Goal: Task Accomplishment & Management: Manage account settings

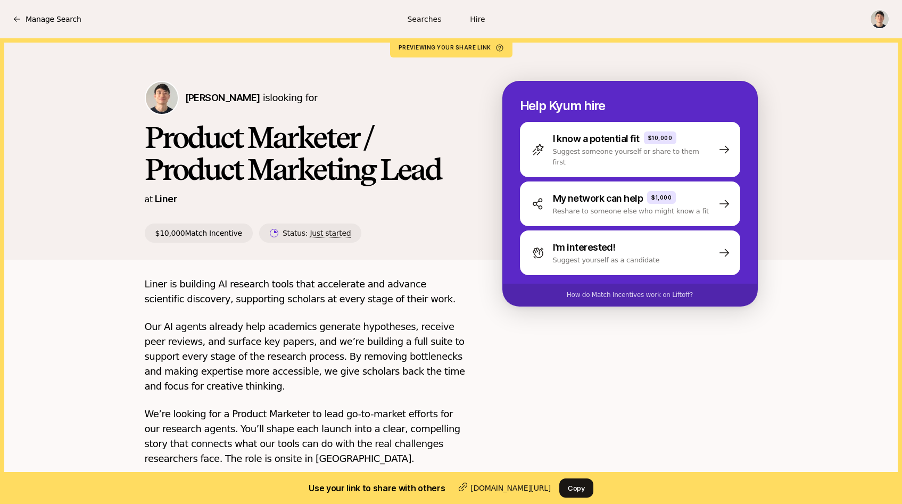
click at [478, 23] on span "Hire" at bounding box center [477, 19] width 15 height 11
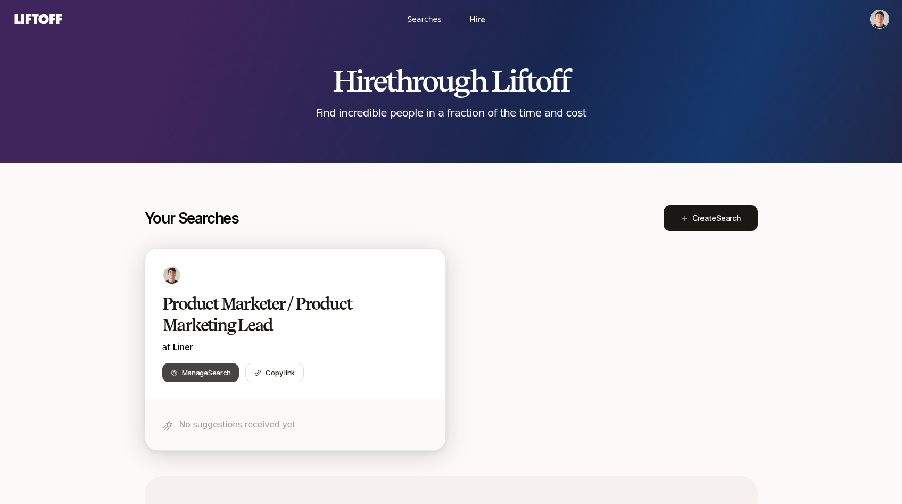
click at [205, 374] on span "Manage Search" at bounding box center [206, 372] width 49 height 11
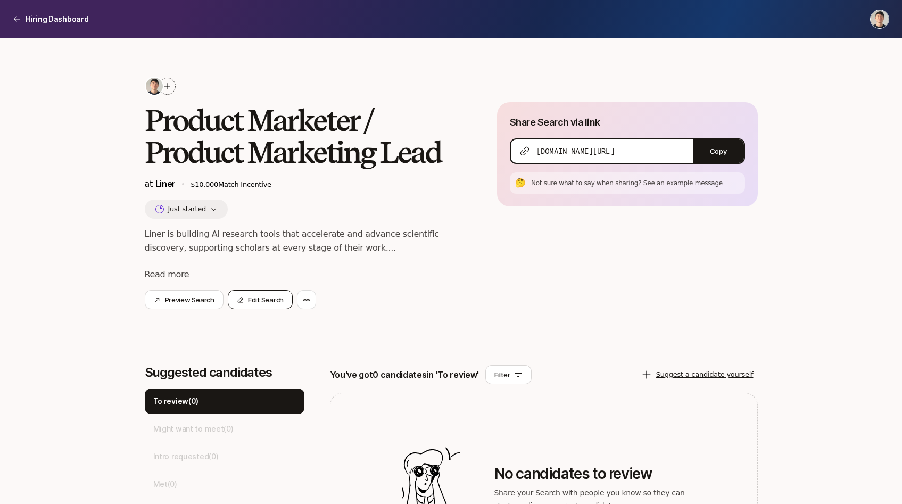
click at [248, 303] on button "Edit Search" at bounding box center [260, 299] width 65 height 19
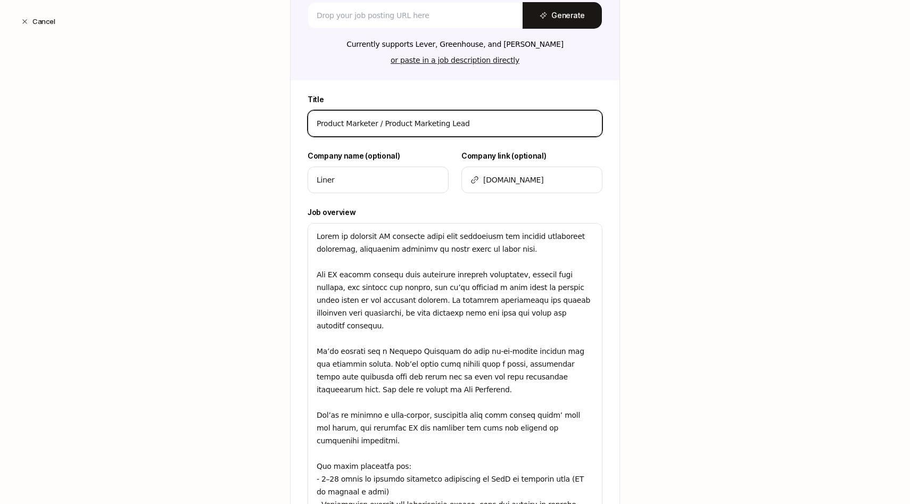
scroll to position [193, 0]
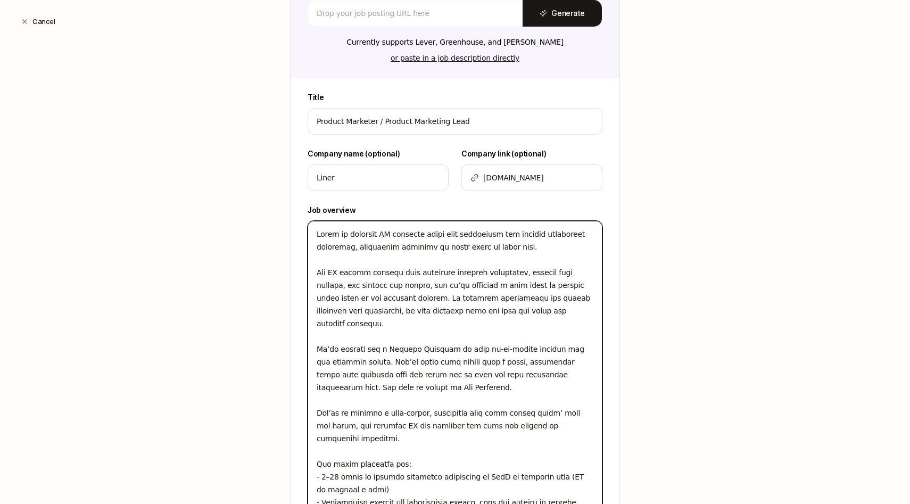
click at [341, 273] on textarea at bounding box center [454, 394] width 295 height 346
click at [369, 259] on textarea at bounding box center [454, 394] width 295 height 346
type textarea "Lorem ip dolorsit AM consecte adipi elit seddoeiusm tem incidid utlaboreet dolo…"
type textarea "x"
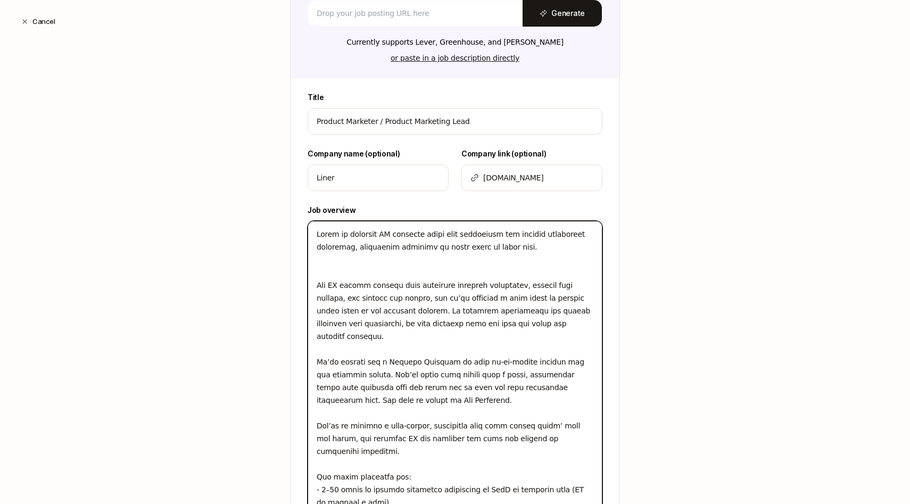
paste textarea "Liner is loved by 10,000,000+ students and researchers across 50+ countries, an…"
type textarea "Lorem ip dolorsit AM consecte adipi elit seddoeiusm tem incidid utlaboreet dolo…"
type textarea "x"
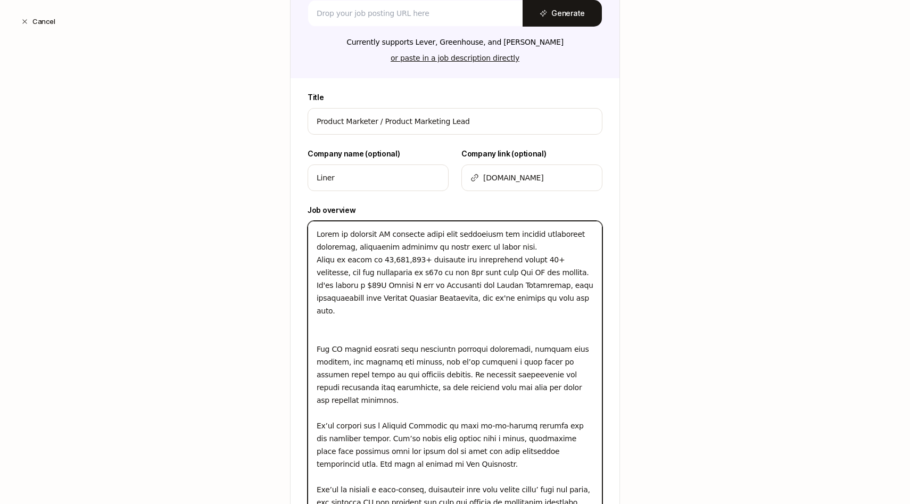
type textarea "Lorem ip dolorsit AM consecte adipi elit seddoeiusm tem incidid utlaboreet dolo…"
type textarea "x"
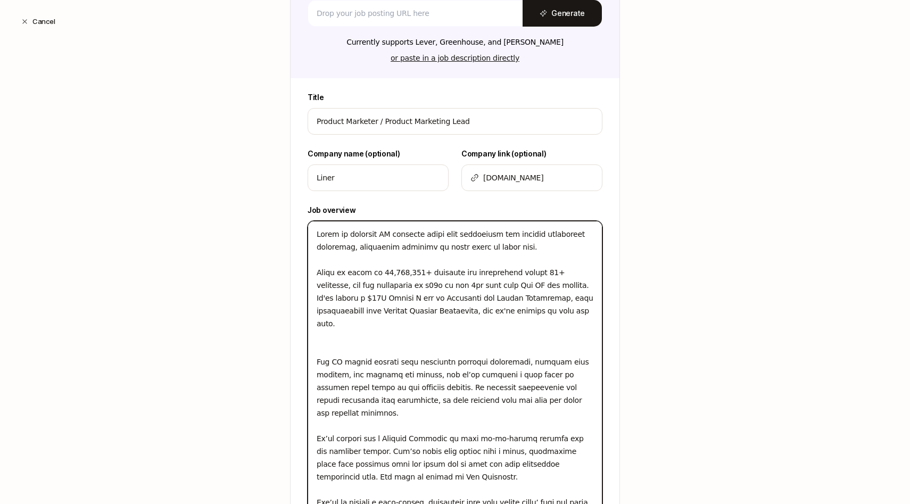
type textarea "Lorem ip dolorsit AM consecte adipi elit seddoeiusm tem incidid utlaboreet dolo…"
type textarea "x"
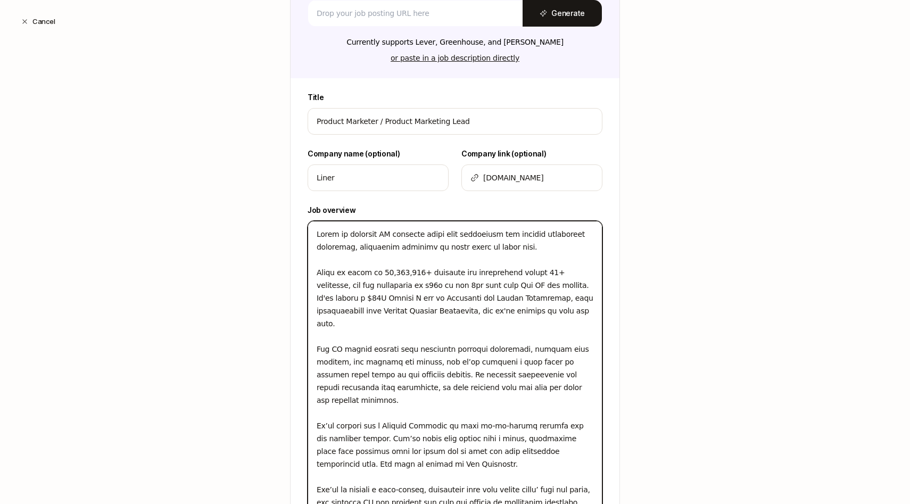
click at [365, 316] on textarea at bounding box center [454, 426] width 295 height 410
click at [314, 272] on textarea at bounding box center [454, 426] width 295 height 410
click at [312, 276] on textarea at bounding box center [454, 426] width 295 height 410
click at [342, 320] on textarea at bounding box center [454, 426] width 295 height 410
click at [394, 306] on textarea at bounding box center [454, 426] width 295 height 410
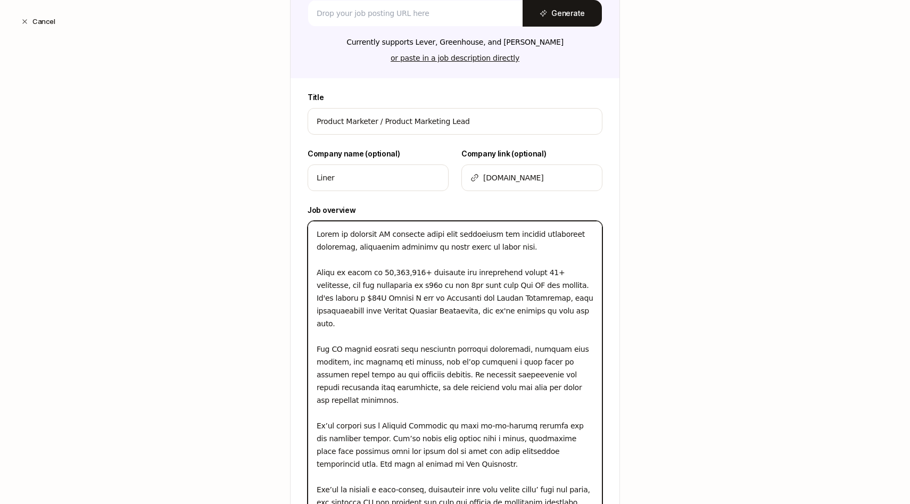
click at [374, 274] on textarea at bounding box center [454, 426] width 295 height 410
type textarea "Lorem ip dolorsit AM consecte adipi elit seddoeiusm tem incidid utlaboreet dolo…"
type textarea "x"
type textarea "Lorem ip dolorsit AM consecte adipi elit seddoeiusm tem incidid utlaboreet dolo…"
type textarea "x"
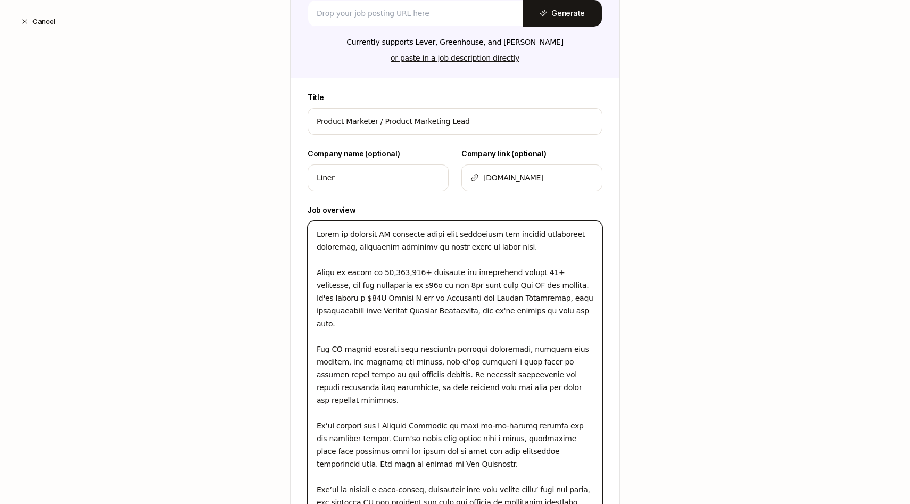
type textarea "Lorem ip dolorsit AM consecte adipi elit seddoeiusm tem incidid utlaboreet dolo…"
type textarea "x"
type textarea "Lorem ip dolorsit AM consecte adipi elit seddoeiusm tem incidid utlaboreet dolo…"
type textarea "x"
click at [514, 277] on textarea at bounding box center [454, 426] width 295 height 410
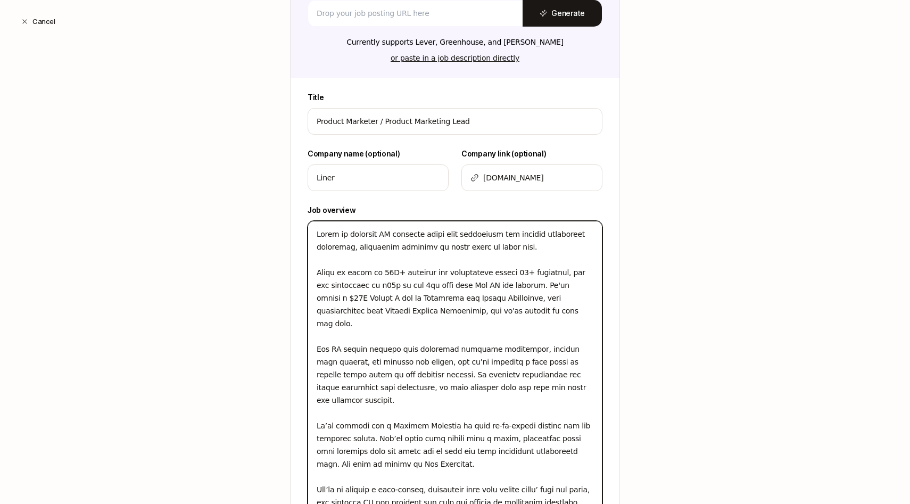
type textarea "Lorem ip dolorsit AM consecte adipi elit seddoeiusm tem incidid utlaboreet dolo…"
type textarea "x"
type textarea "Lorem ip dolorsit AM consecte adipi elit seddoeiusm tem incidid utlaboreet dolo…"
type textarea "x"
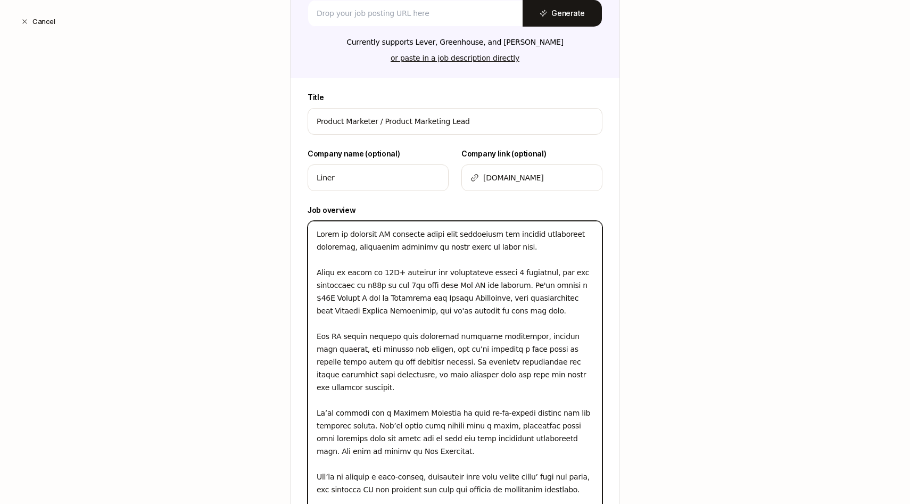
type textarea "Lorem ip dolorsit AM consecte adipi elit seddoeiusm tem incidid utlaboreet dolo…"
type textarea "x"
type textarea "Lorem ip dolorsit AM consecte adipi elit seddoeiusm tem incidid utlaboreet dolo…"
type textarea "x"
type textarea "Lorem ip dolorsit AM consecte adipi elit seddoeiusm tem incidid utlaboreet dolo…"
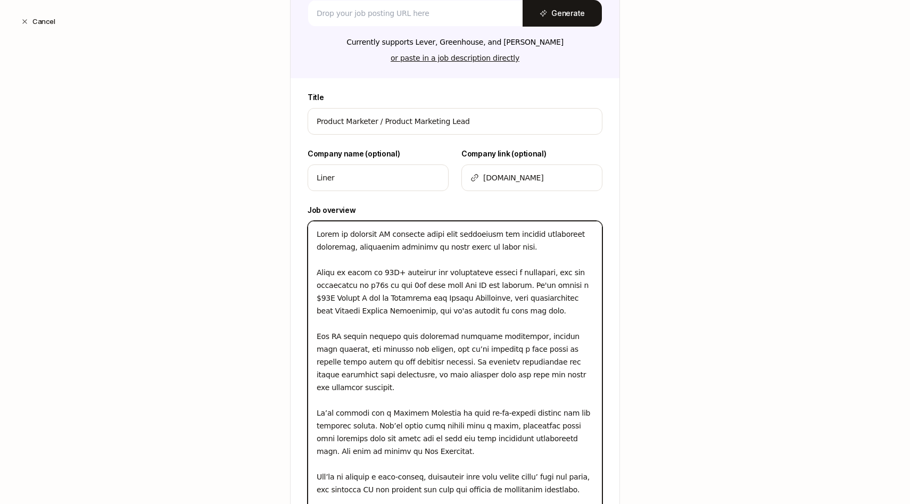
type textarea "x"
type textarea "Lorem ip dolorsit AM consecte adipi elit seddoeiusm tem incidid utlaboreet dolo…"
type textarea "x"
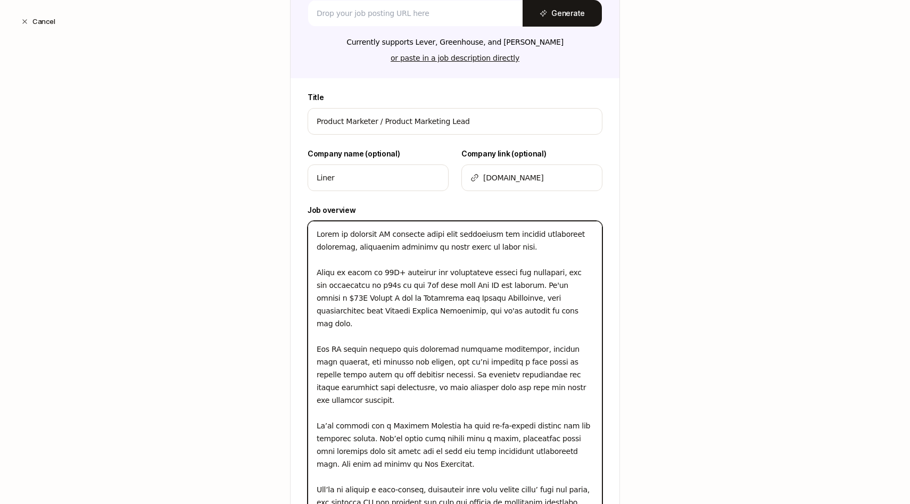
type textarea "Lorem ip dolorsit AM consecte adipi elit seddoeiusm tem incidid utlaboreet dolo…"
type textarea "x"
type textarea "Lorem ip dolorsit AM consecte adipi elit seddoeiusm tem incidid utlaboreet dolo…"
type textarea "x"
type textarea "Lorem ip dolorsit AM consecte adipi elit seddoeiusm tem incidid utlaboreet dolo…"
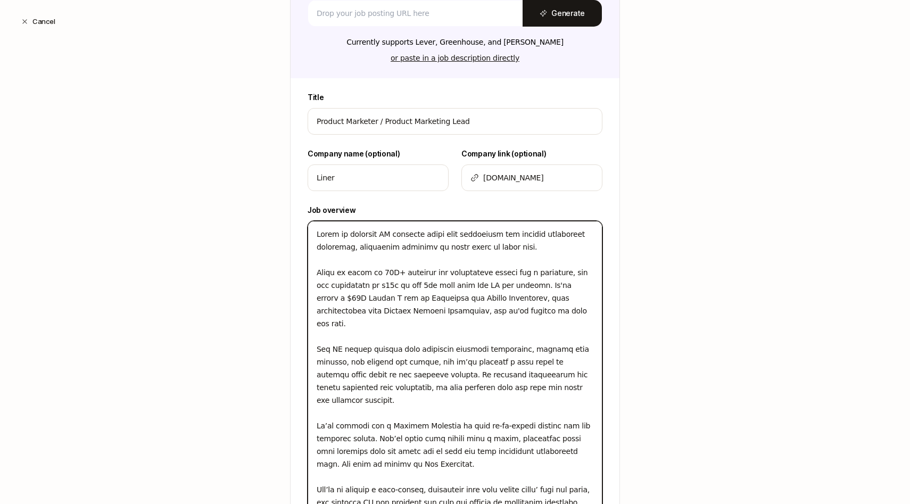
type textarea "x"
type textarea "Lorem ip dolorsit AM consecte adipi elit seddoeiusm tem incidid utlaboreet dolo…"
type textarea "x"
type textarea "Lorem ip dolorsit AM consecte adipi elit seddoeiusm tem incidid utlaboreet dolo…"
type textarea "x"
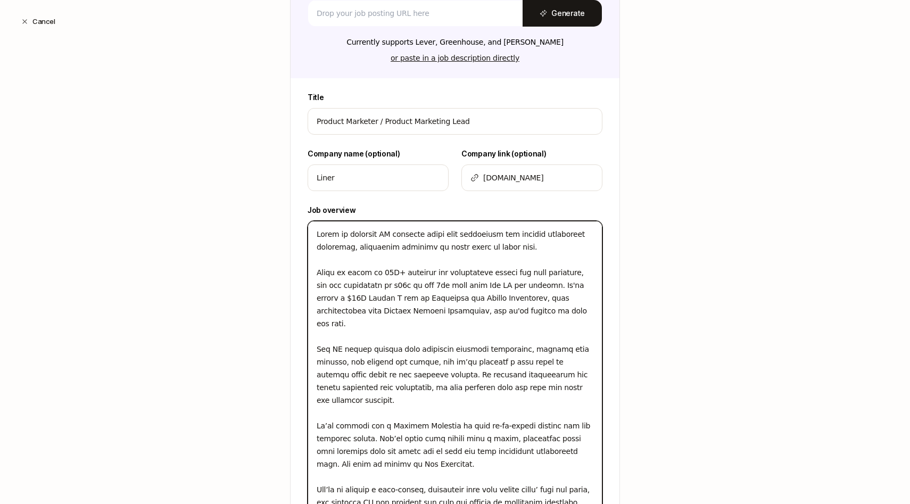
type textarea "Lorem ip dolorsit AM consecte adipi elit seddoeiusm tem incidid utlaboreet dolo…"
type textarea "x"
type textarea "Lorem ip dolorsit AM consecte adipi elit seddoeiusm tem incidid utlaboreet dolo…"
type textarea "x"
type textarea "Lorem ip dolorsit AM consecte adipi elit seddoeiusm tem incidid utlaboreet dolo…"
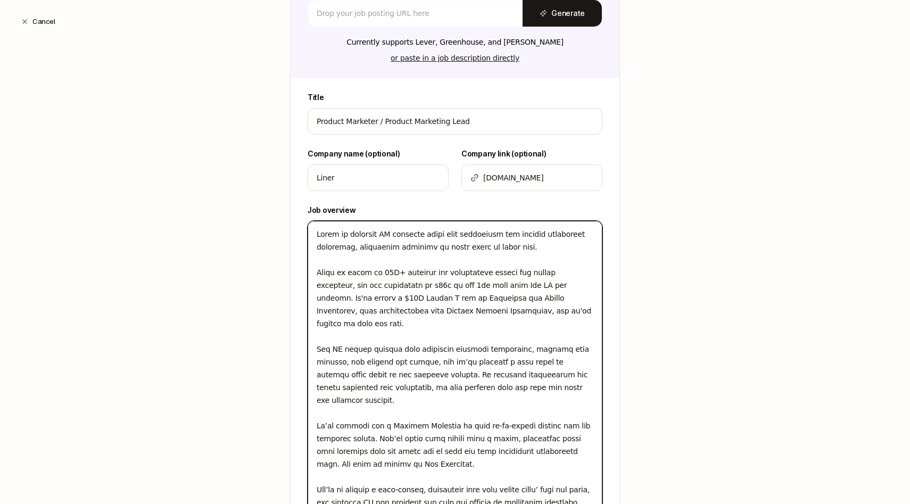
type textarea "x"
type textarea "Lorem ip dolorsit AM consecte adipi elit seddoeiusm tem incidid utlaboreet dolo…"
type textarea "x"
type textarea "Lorem ip dolorsit AM consecte adipi elit seddoeiusm tem incidid utlaboreet dolo…"
type textarea "x"
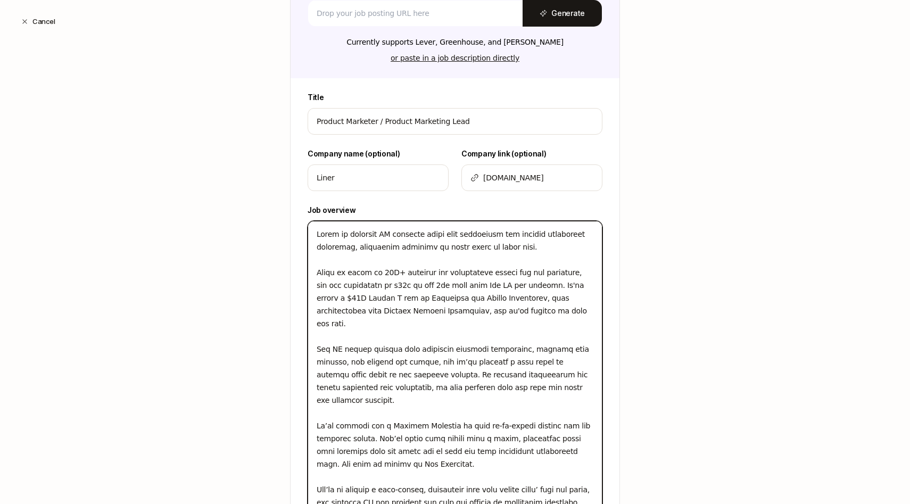
type textarea "Lorem ip dolorsit AM consecte adipi elit seddoeiusm tem incidid utlaboreet dolo…"
type textarea "x"
type textarea "Lorem ip dolorsit AM consecte adipi elit seddoeiusm tem incidid utlaboreet dolo…"
type textarea "x"
type textarea "Lorem ip dolorsit AM consecte adipi elit seddoeiusm tem incidid utlaboreet dolo…"
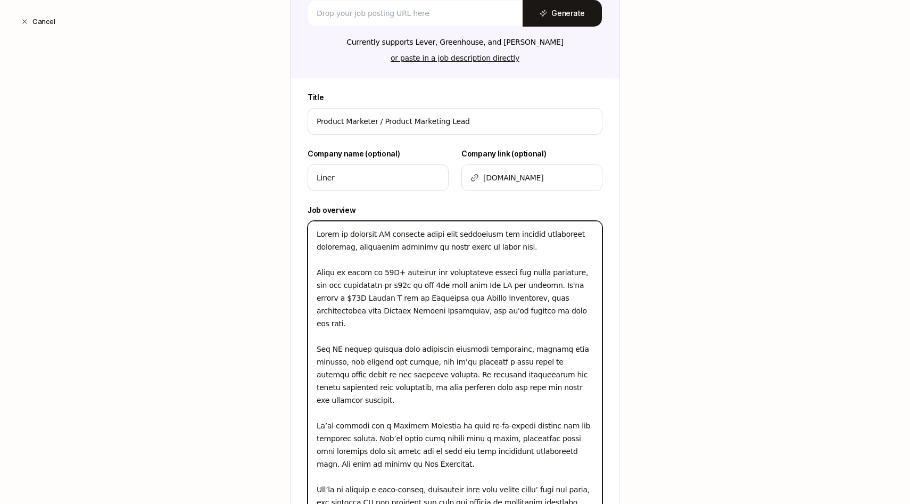
type textarea "x"
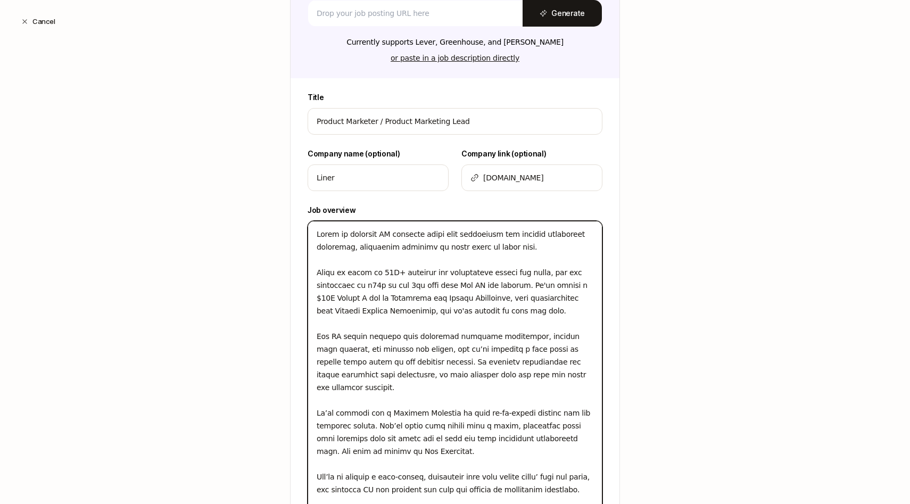
click at [459, 288] on textarea at bounding box center [454, 426] width 295 height 410
click at [513, 289] on textarea at bounding box center [454, 426] width 295 height 410
click at [541, 284] on textarea at bounding box center [454, 426] width 295 height 410
click at [407, 300] on textarea at bounding box center [454, 426] width 295 height 410
click at [450, 297] on textarea at bounding box center [454, 426] width 295 height 410
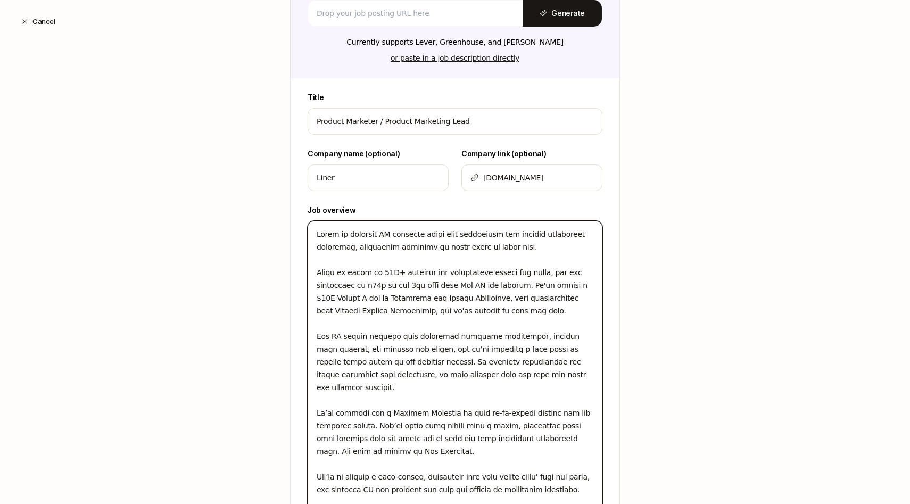
click at [463, 305] on textarea at bounding box center [454, 426] width 295 height 410
click at [482, 315] on textarea at bounding box center [454, 426] width 295 height 410
click at [470, 323] on textarea at bounding box center [454, 426] width 295 height 410
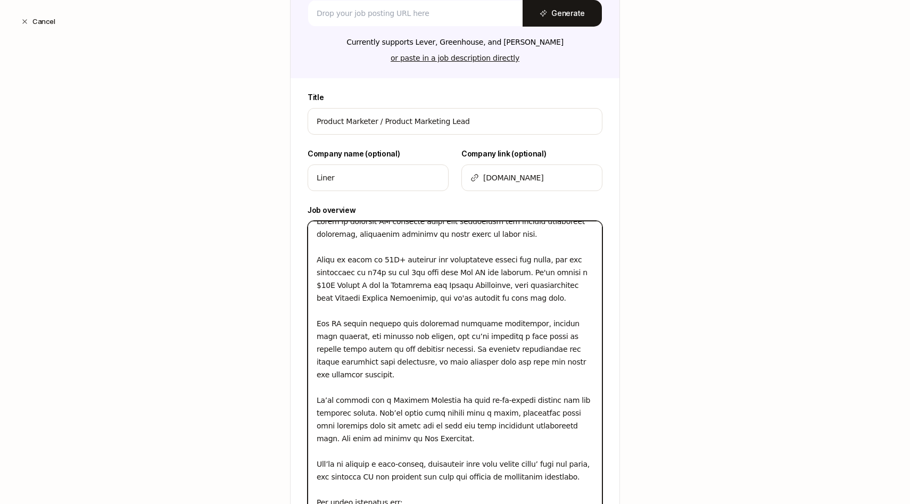
click at [557, 299] on textarea at bounding box center [454, 426] width 295 height 410
click at [418, 301] on textarea at bounding box center [454, 426] width 295 height 410
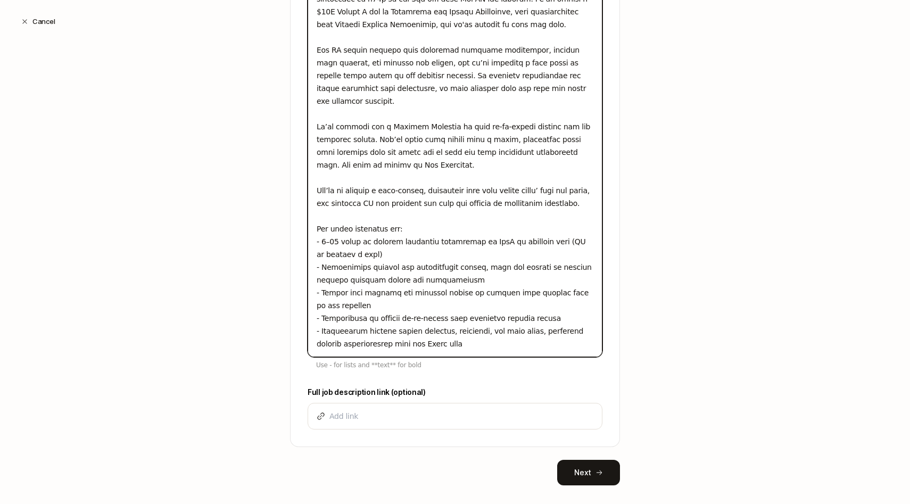
scroll to position [12, 0]
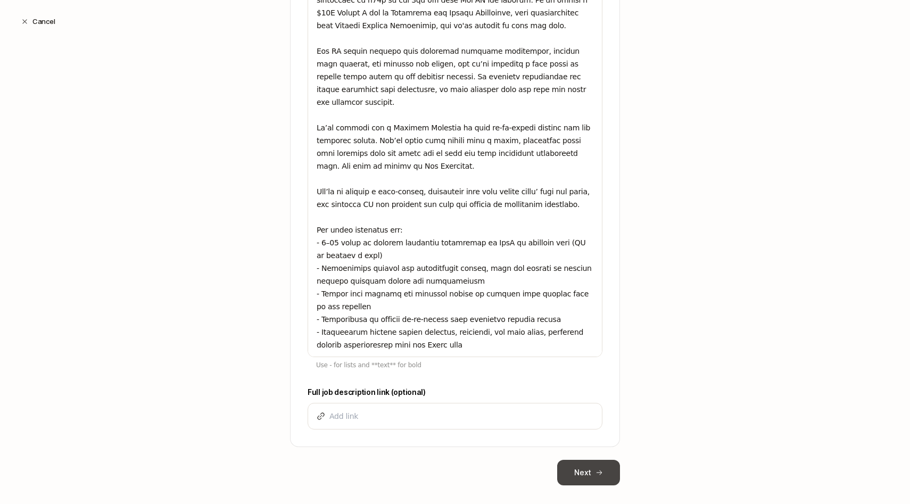
click at [573, 479] on button "Next" at bounding box center [588, 473] width 63 height 26
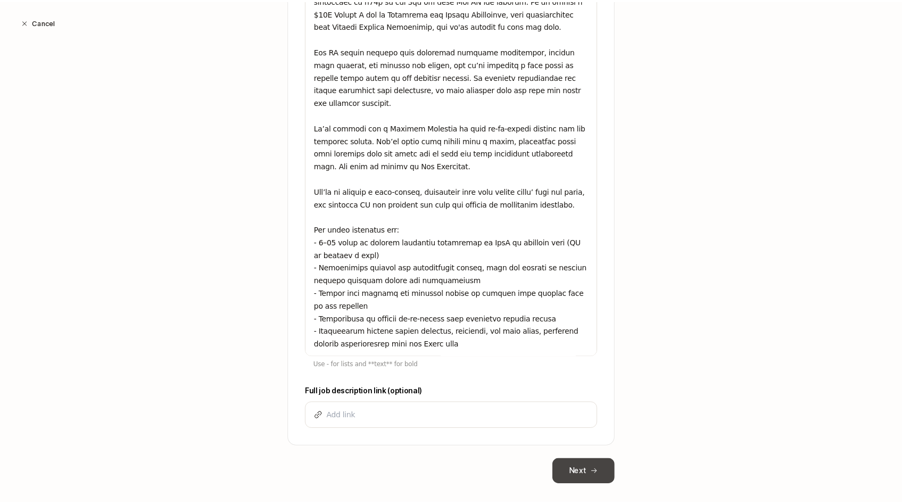
scroll to position [0, 0]
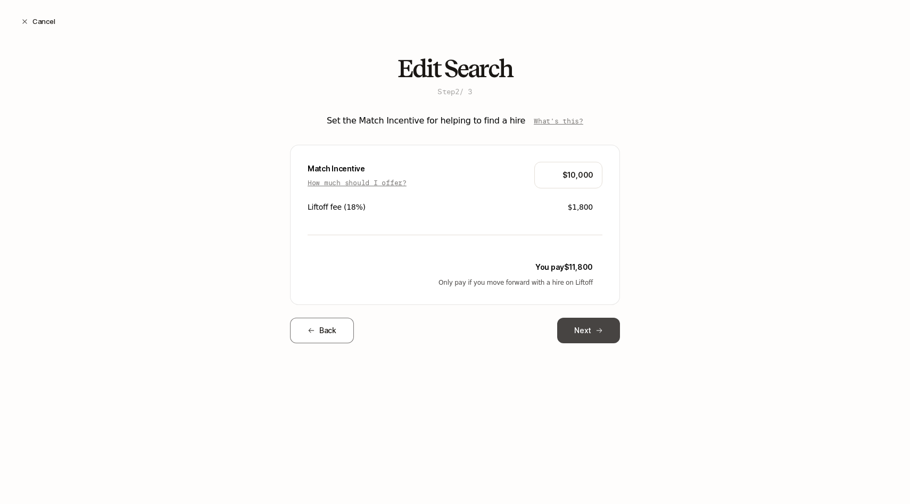
click at [583, 331] on button "Next" at bounding box center [588, 331] width 63 height 26
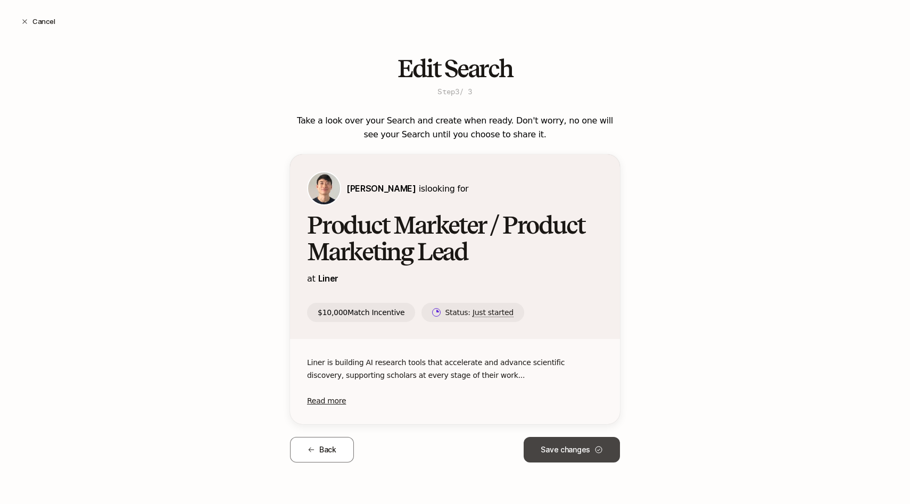
click at [560, 453] on button "Save changes" at bounding box center [571, 450] width 96 height 26
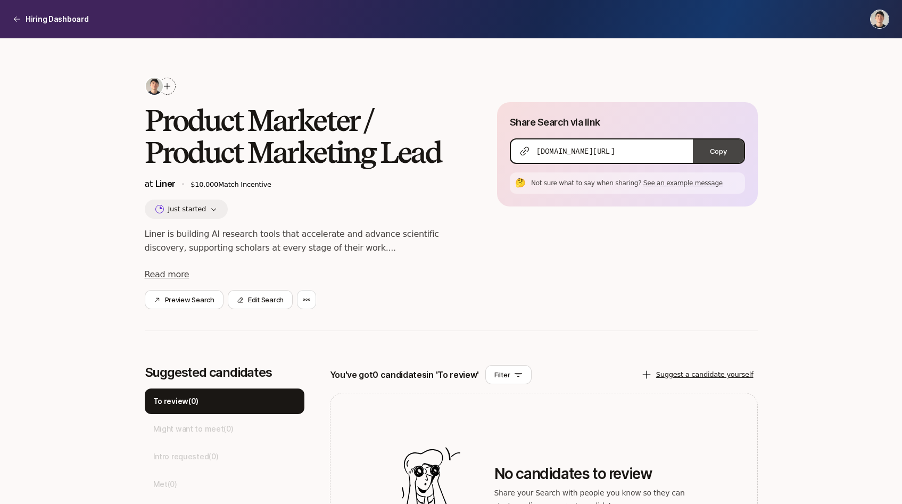
click at [733, 143] on button "Copy" at bounding box center [718, 150] width 51 height 23
